Goal: Check status: Check status

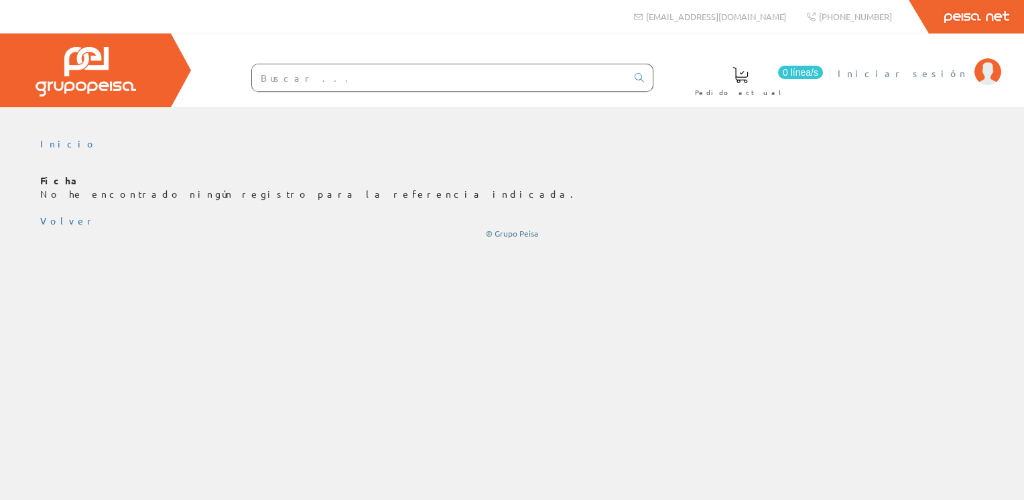
click at [947, 74] on span "Iniciar sesión" at bounding box center [903, 72] width 130 height 13
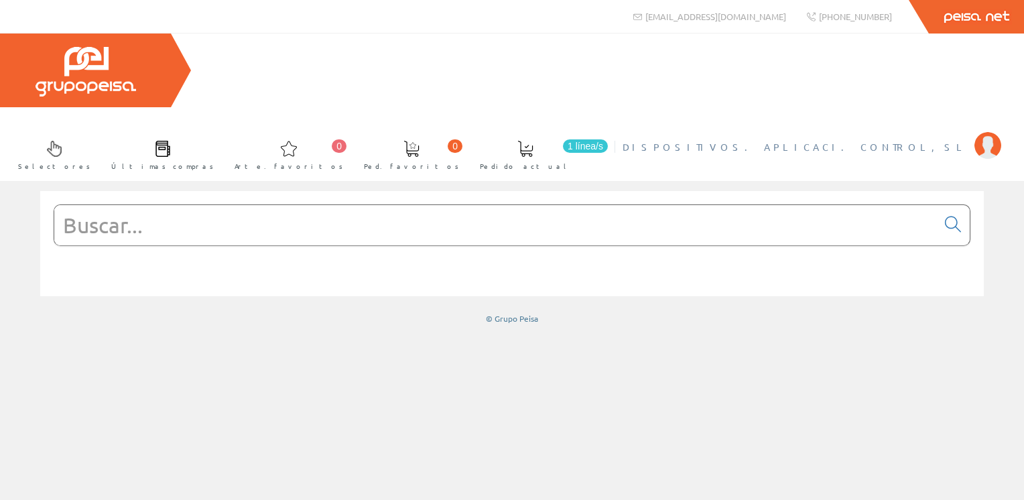
click at [982, 132] on img at bounding box center [988, 145] width 27 height 27
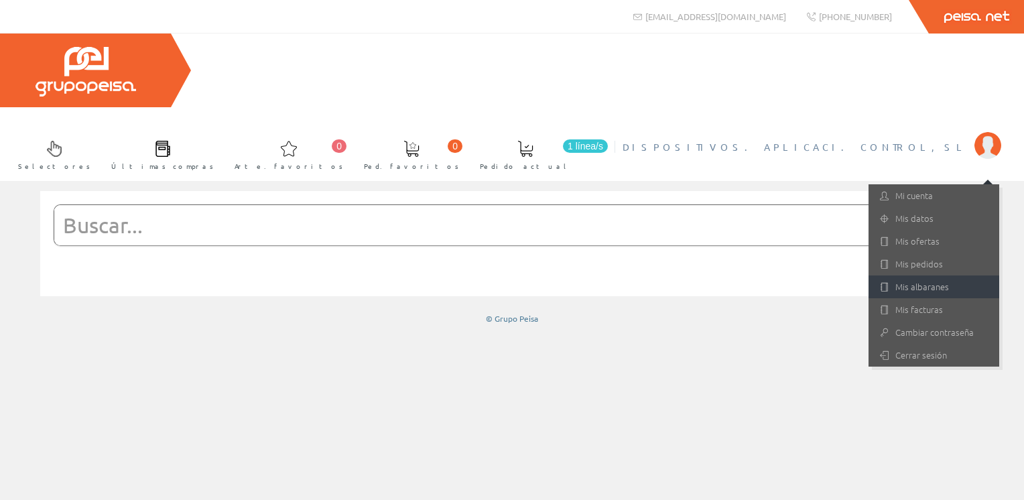
click at [910, 280] on font "Mis albaranes" at bounding box center [923, 286] width 54 height 13
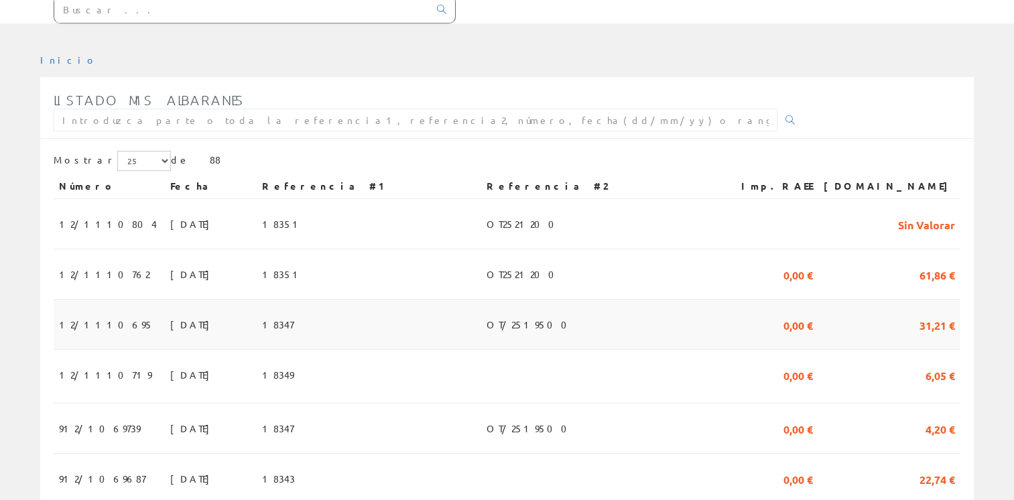
scroll to position [268, 0]
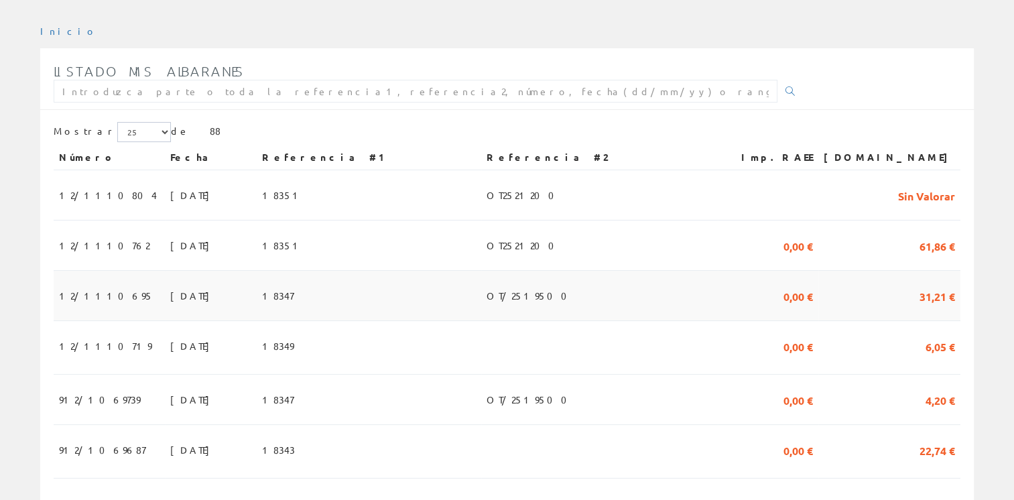
click at [170, 284] on span "07/10/2025" at bounding box center [193, 295] width 46 height 23
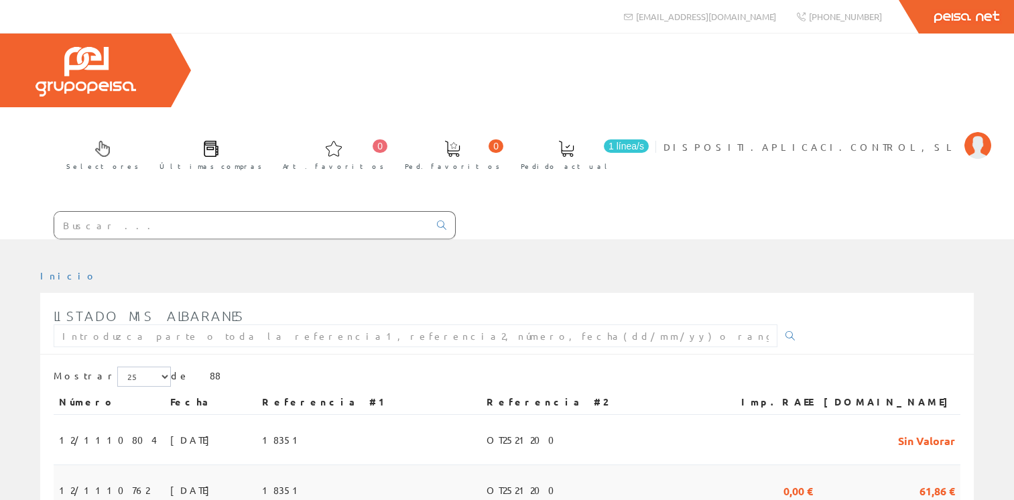
scroll to position [268, 0]
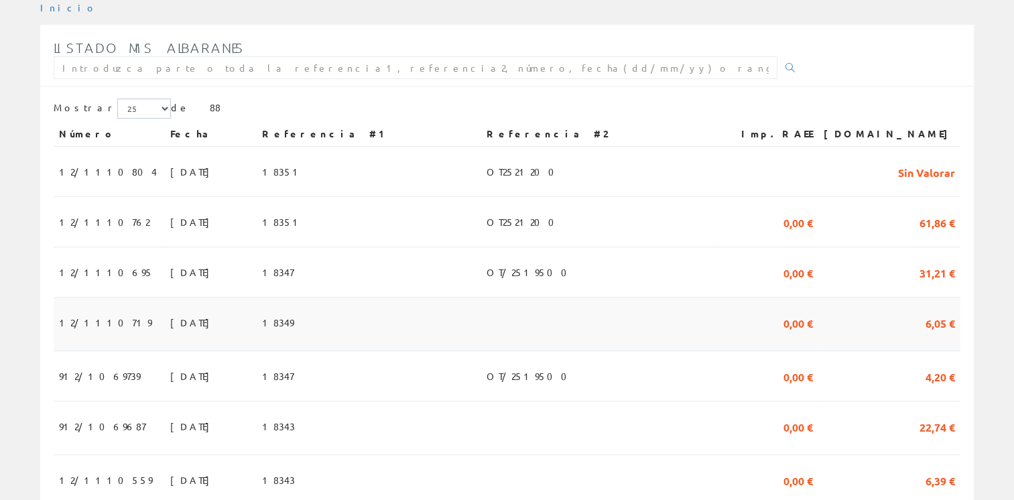
click at [170, 311] on span "07/10/2025" at bounding box center [193, 322] width 46 height 23
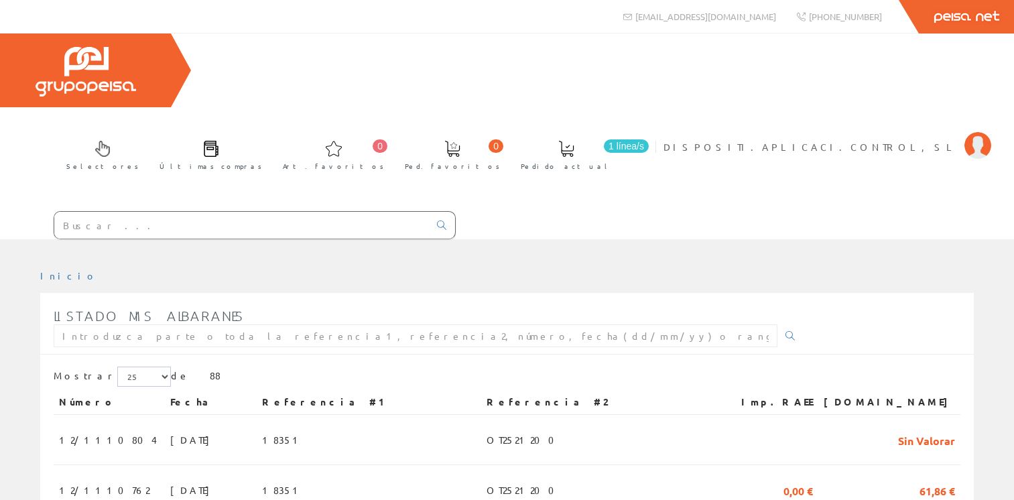
scroll to position [268, 0]
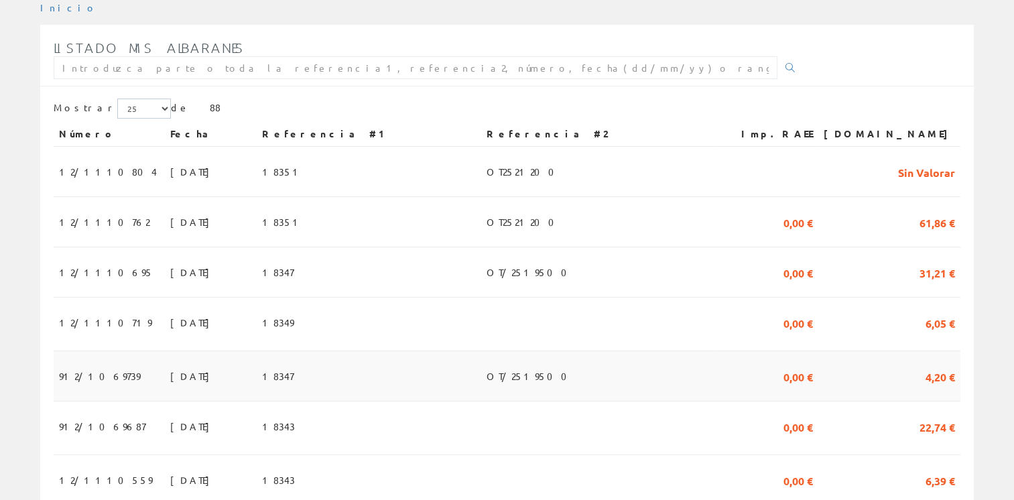
click at [170, 365] on span "07/10/2025" at bounding box center [193, 376] width 46 height 23
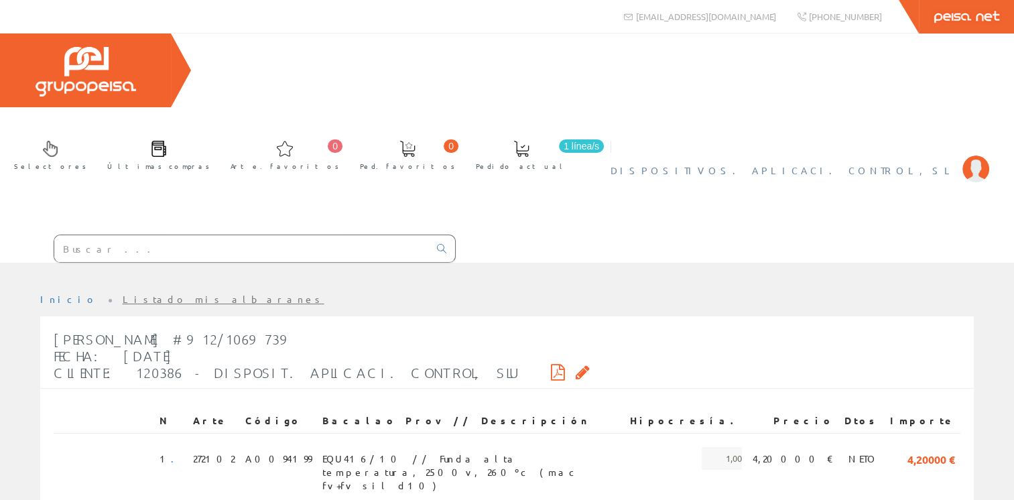
click at [979, 156] on img at bounding box center [976, 169] width 27 height 27
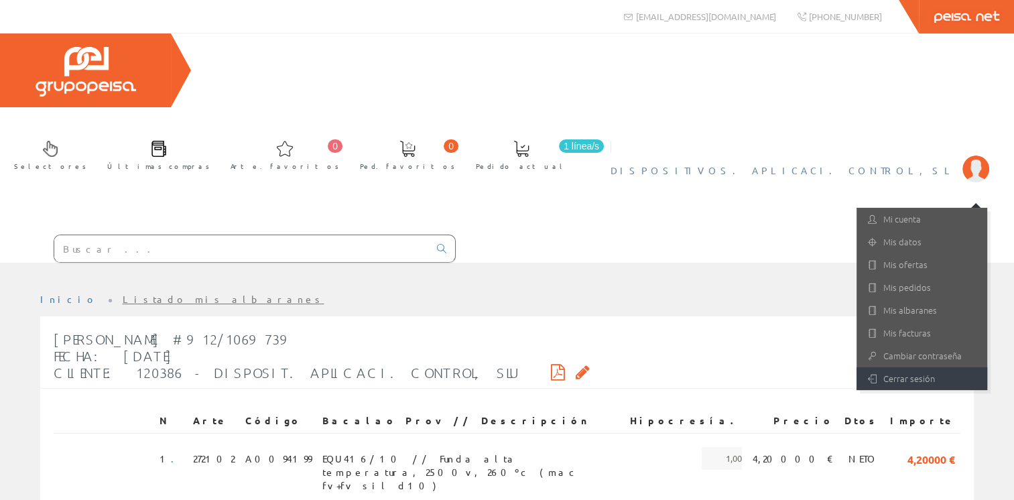
click at [922, 372] on font "Cerrar sesión" at bounding box center [910, 378] width 52 height 13
